Goal: Task Accomplishment & Management: Use online tool/utility

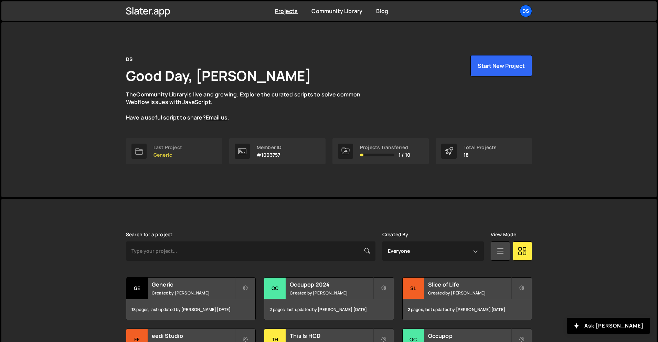
click at [184, 155] on link "Last Project Generic" at bounding box center [174, 151] width 96 height 26
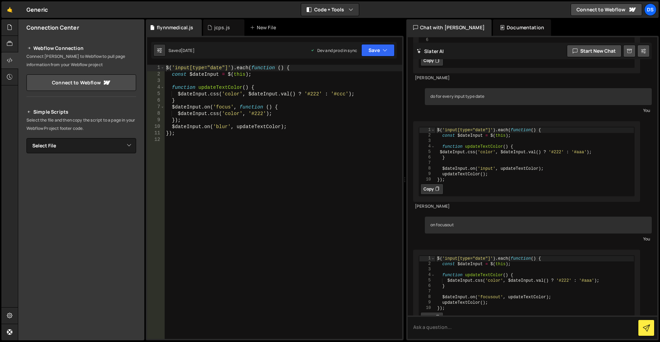
scroll to position [241, 0]
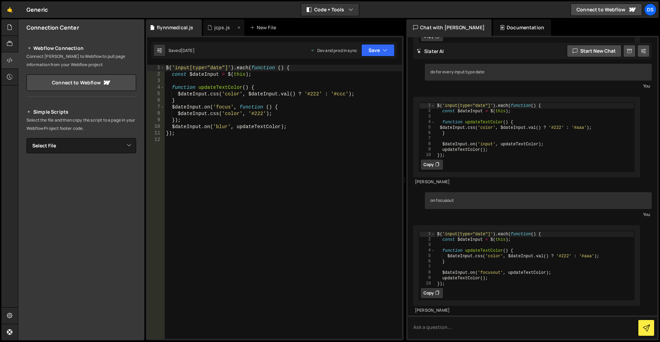
click at [237, 28] on icon at bounding box center [239, 27] width 5 height 7
click at [227, 25] on div "New File" at bounding box center [221, 27] width 29 height 7
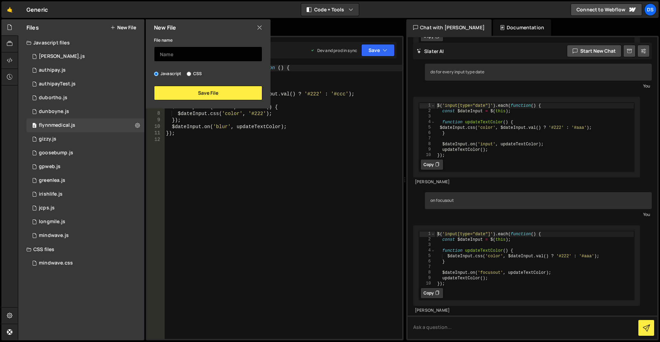
click at [182, 58] on input "text" at bounding box center [208, 53] width 108 height 15
type input "fogbandit"
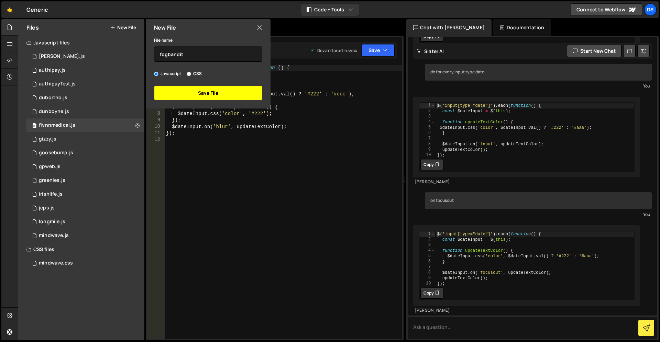
click at [202, 93] on button "Save File" at bounding box center [208, 93] width 108 height 14
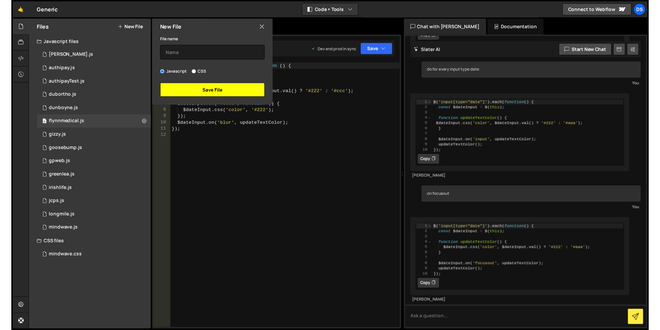
scroll to position [0, 0]
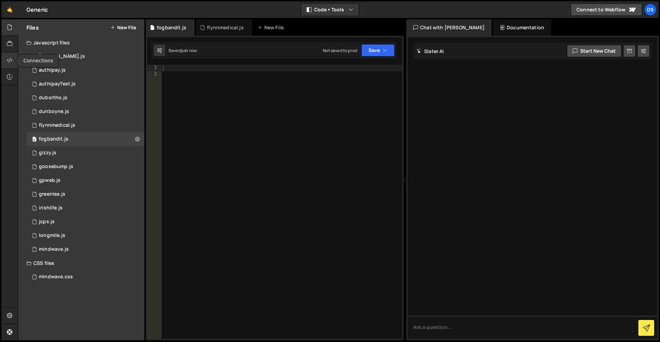
click at [9, 60] on icon at bounding box center [10, 60] width 6 height 8
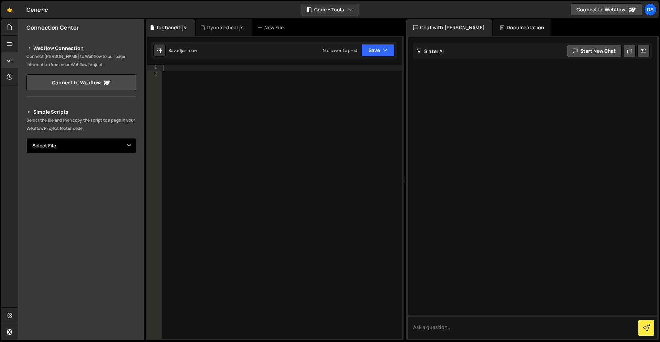
click at [86, 150] on select "Select File adrian.js authipay.js authipayTest.js dubortho.js dunboyne.js flynn…" at bounding box center [81, 145] width 110 height 15
select select "45889"
click at [26, 138] on select "Select File adrian.js authipay.js authipayTest.js dubortho.js dunboyne.js flynn…" at bounding box center [81, 145] width 110 height 15
click at [112, 170] on button "Copy" at bounding box center [115, 169] width 23 height 14
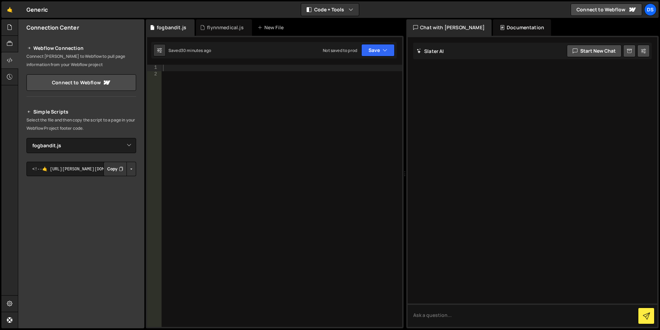
click at [221, 124] on div at bounding box center [282, 202] width 241 height 275
paste textarea "});"
type textarea "});"
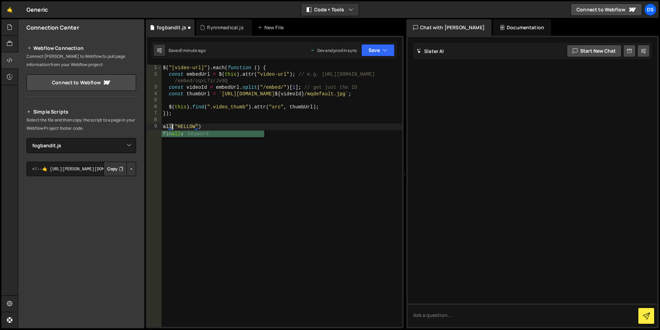
scroll to position [0, 1]
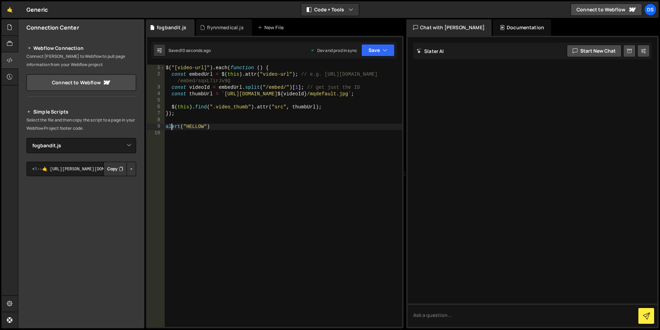
click at [199, 80] on div "$ ( "[video-url]" ) . each ( function ( ) { const embedUrl = $ ( this ) . attr …" at bounding box center [283, 202] width 238 height 275
type textarea "const embedUrl = $(this).attr("video-url"); // e.g. https://www.youtube.com/emb…"
click at [235, 165] on div "$ ( "[video-url]" ) . each ( function ( ) { const embedUrl = $ ( this ) . attr …" at bounding box center [283, 202] width 238 height 275
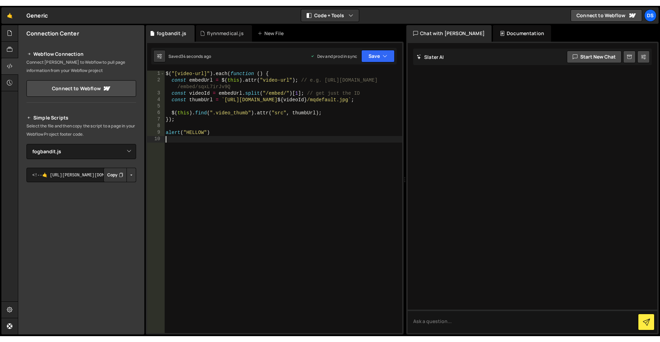
scroll to position [0, 0]
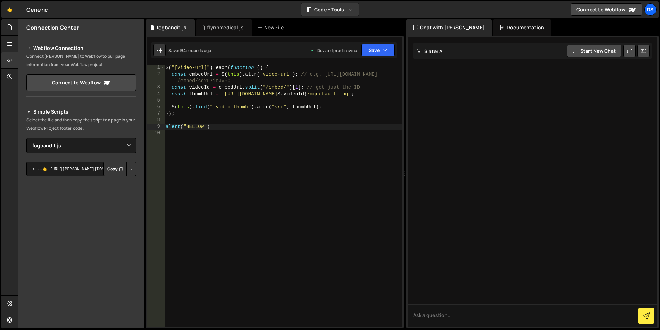
click at [224, 124] on div "$ ( "[video-url]" ) . each ( function ( ) { const embedUrl = $ ( this ) . attr …" at bounding box center [283, 202] width 238 height 275
type textarea "alert("HELLOW")"
click at [224, 124] on div "$ ( "[video-url]" ) . each ( function ( ) { const embedUrl = $ ( this ) . attr …" at bounding box center [283, 202] width 238 height 275
click at [221, 119] on div "$ ( "[video-url]" ) . each ( function ( ) { const embedUrl = $ ( this ) . attr …" at bounding box center [283, 202] width 238 height 275
type textarea "alert("HELLOW")"
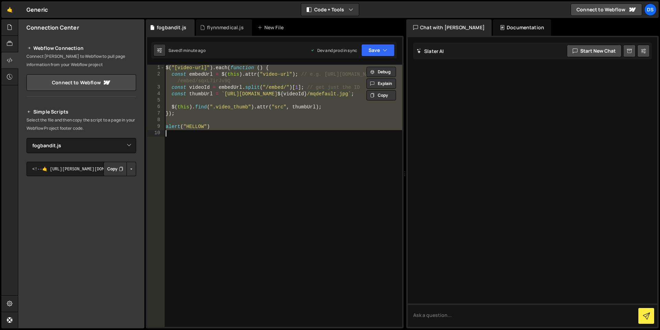
paste textarea
